Goal: Navigation & Orientation: Find specific page/section

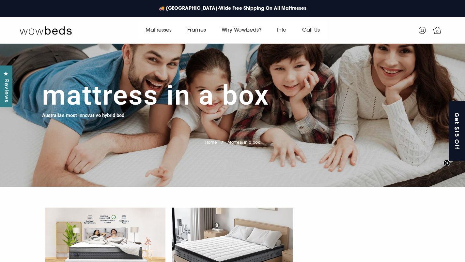
click at [198, 29] on link "Frames" at bounding box center [196, 30] width 34 height 18
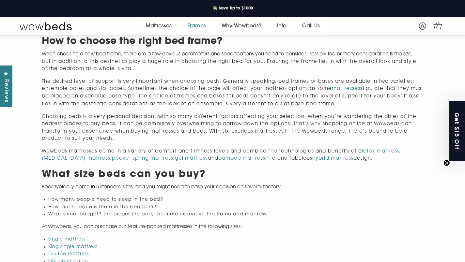
scroll to position [830, 0]
